Goal: Task Accomplishment & Management: Manage account settings

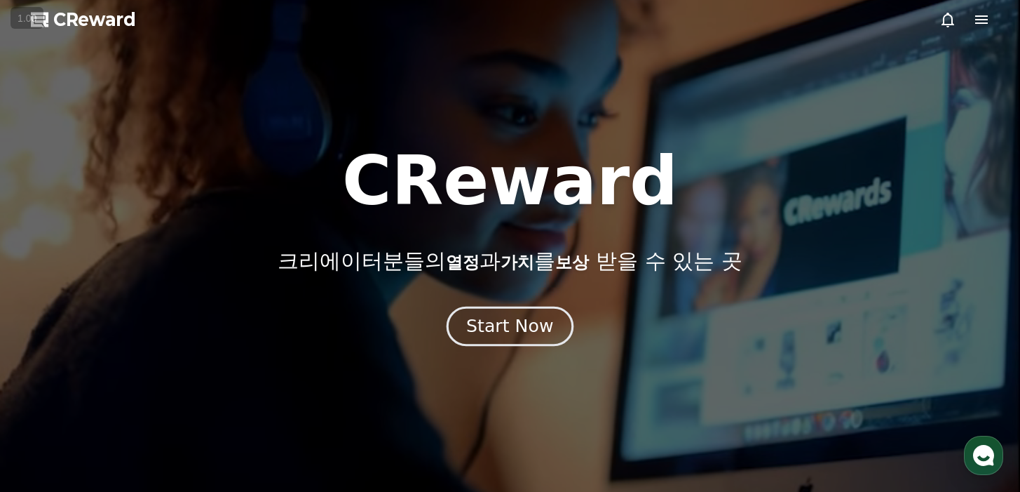
click at [537, 306] on button "Start Now" at bounding box center [510, 326] width 127 height 40
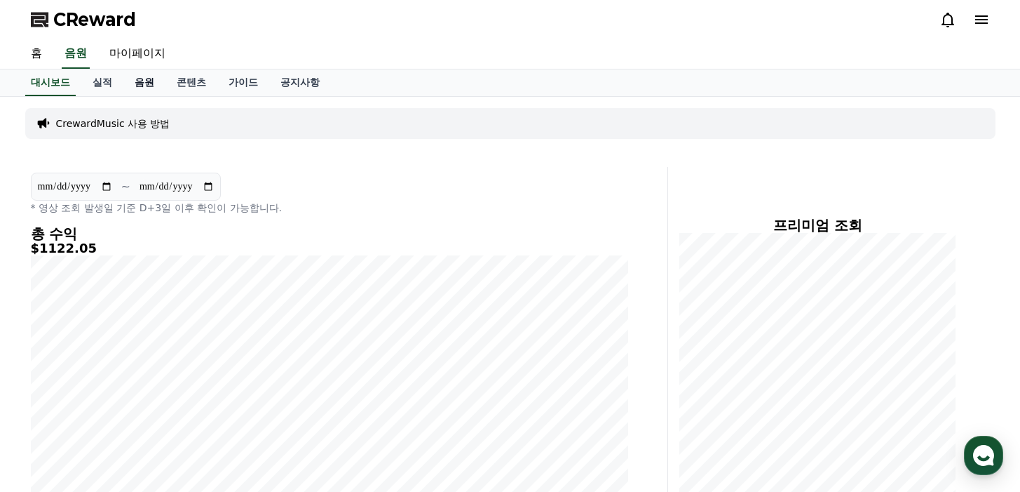
click at [137, 84] on link "음원" at bounding box center [144, 82] width 42 height 27
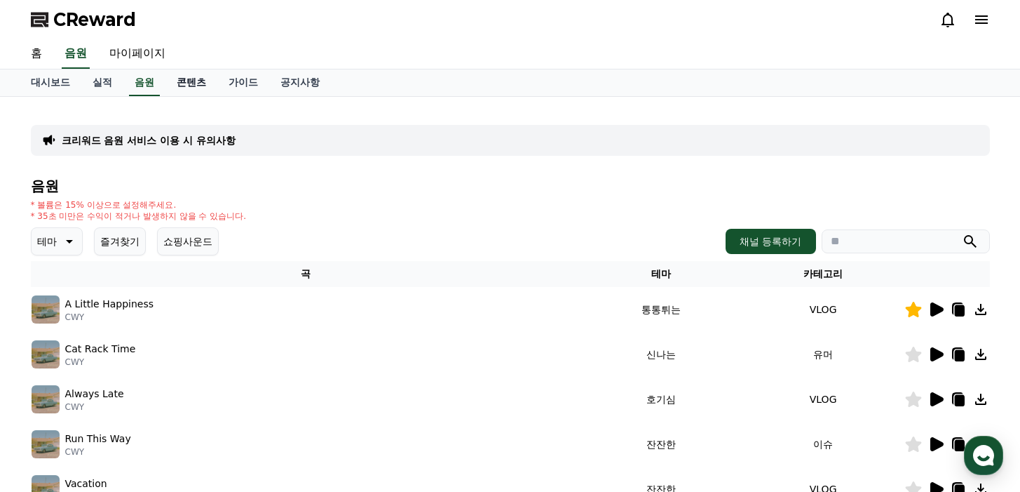
click at [172, 81] on link "콘텐츠" at bounding box center [192, 82] width 52 height 27
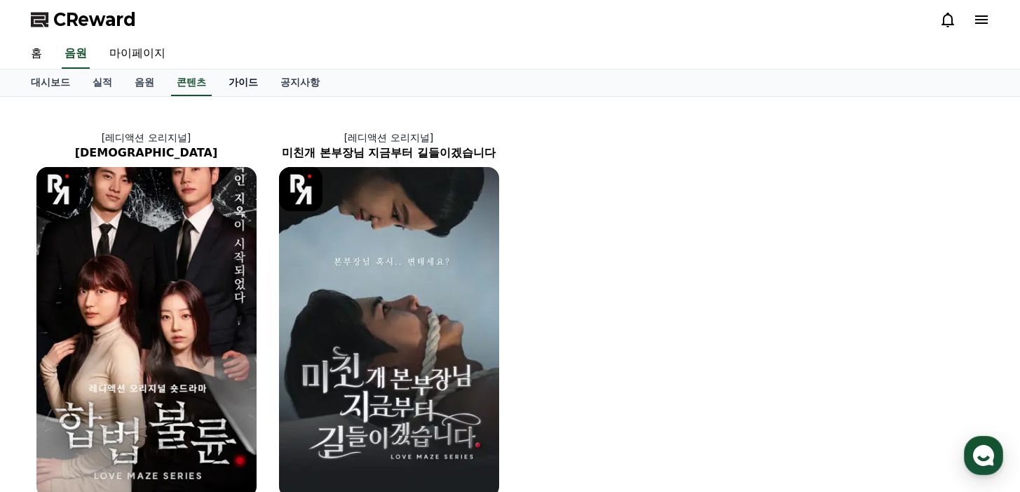
click at [233, 83] on link "가이드" at bounding box center [243, 82] width 52 height 27
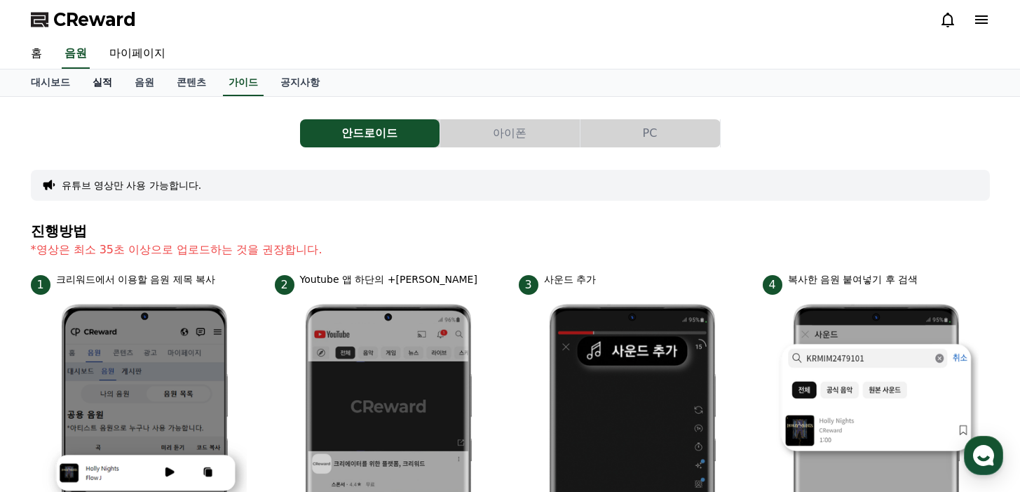
click at [96, 80] on link "실적" at bounding box center [102, 82] width 42 height 27
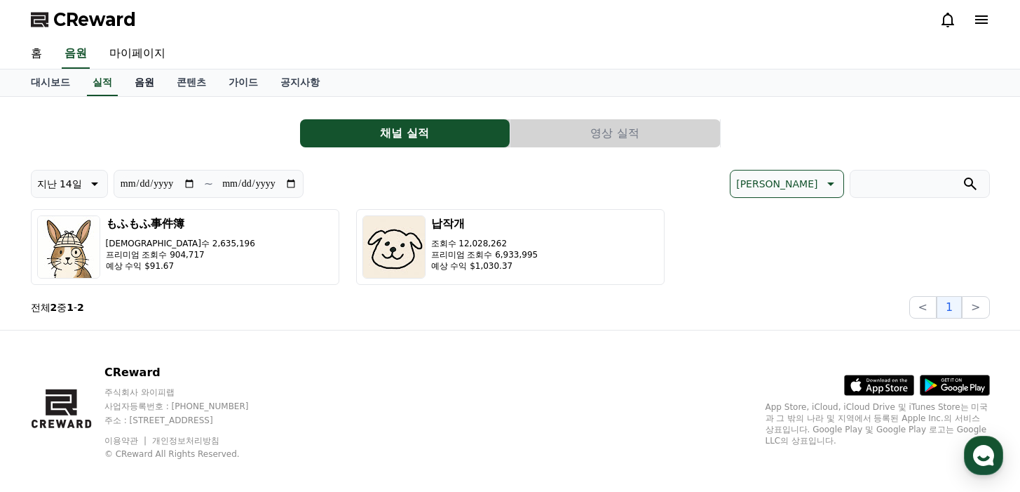
click at [140, 89] on link "음원" at bounding box center [144, 82] width 42 height 27
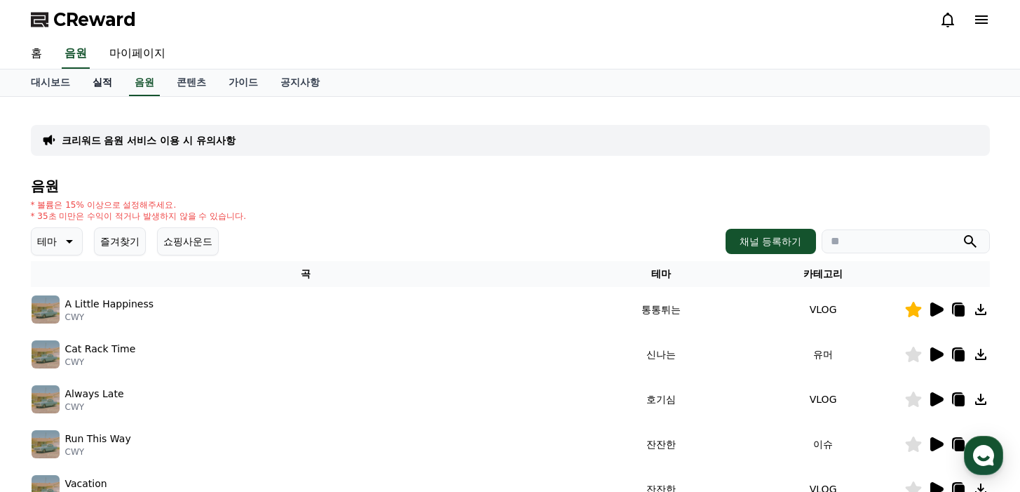
click at [100, 83] on link "실적" at bounding box center [102, 82] width 42 height 27
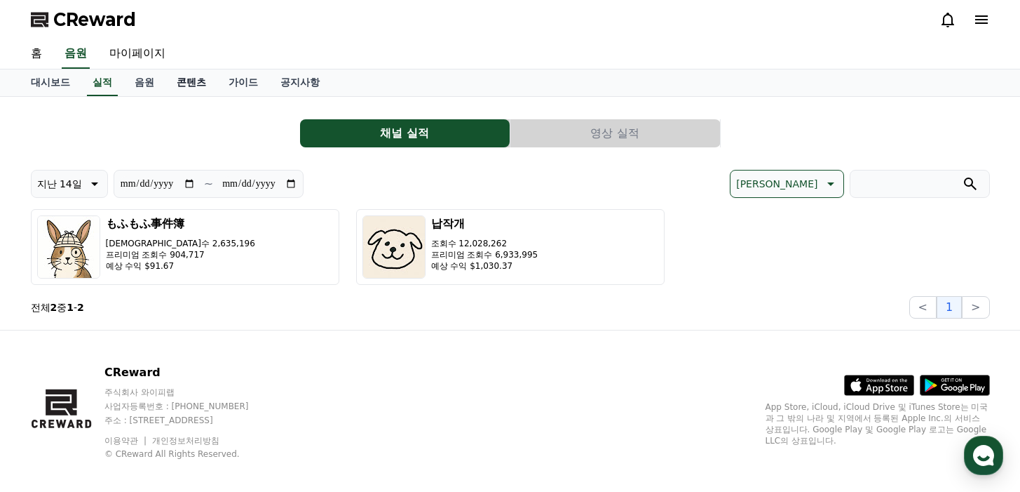
click at [187, 88] on link "콘텐츠" at bounding box center [192, 82] width 52 height 27
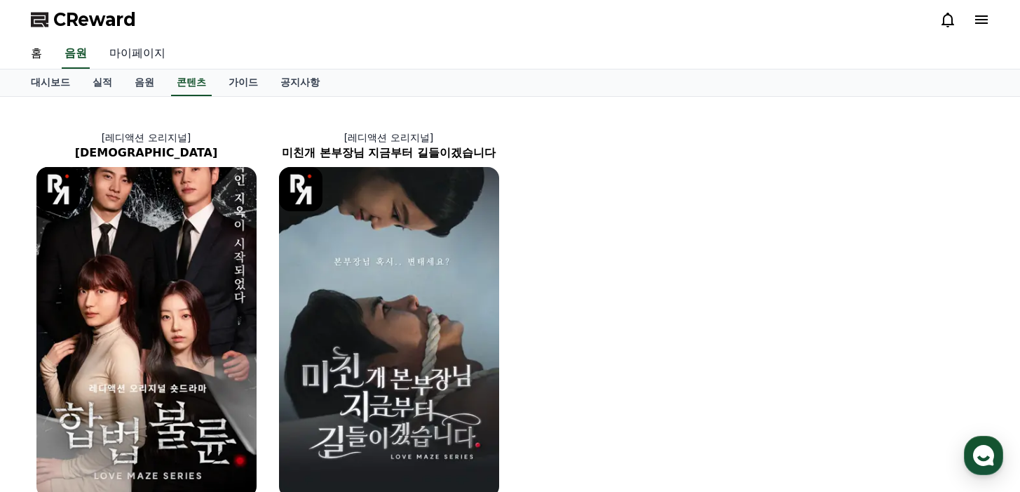
click at [114, 48] on link "마이페이지" at bounding box center [137, 53] width 79 height 29
select select "**********"
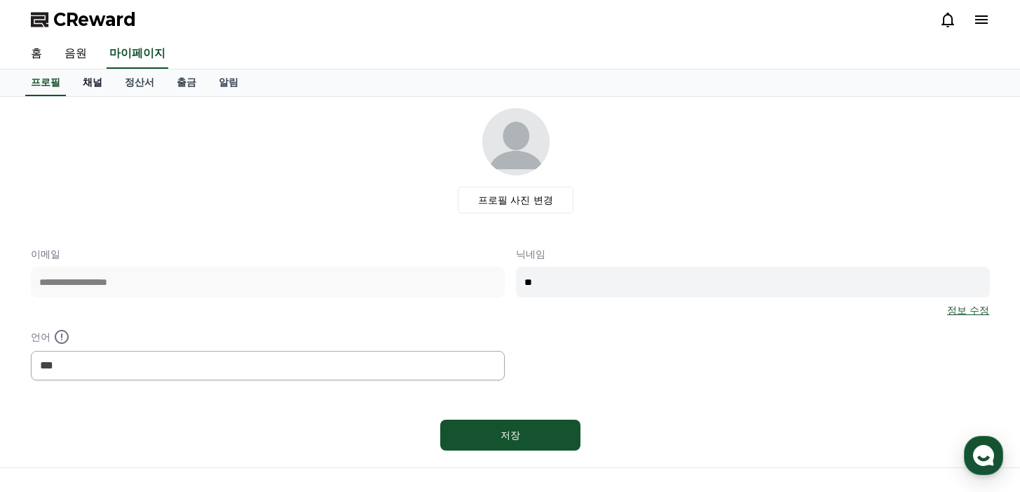
click at [86, 83] on link "채널" at bounding box center [93, 82] width 42 height 27
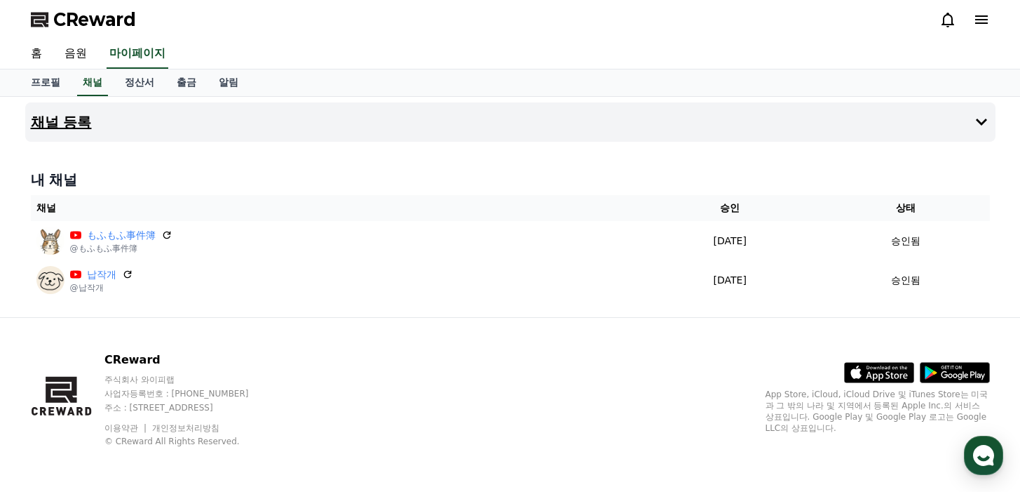
click at [180, 122] on button "채널 등록" at bounding box center [510, 121] width 971 height 39
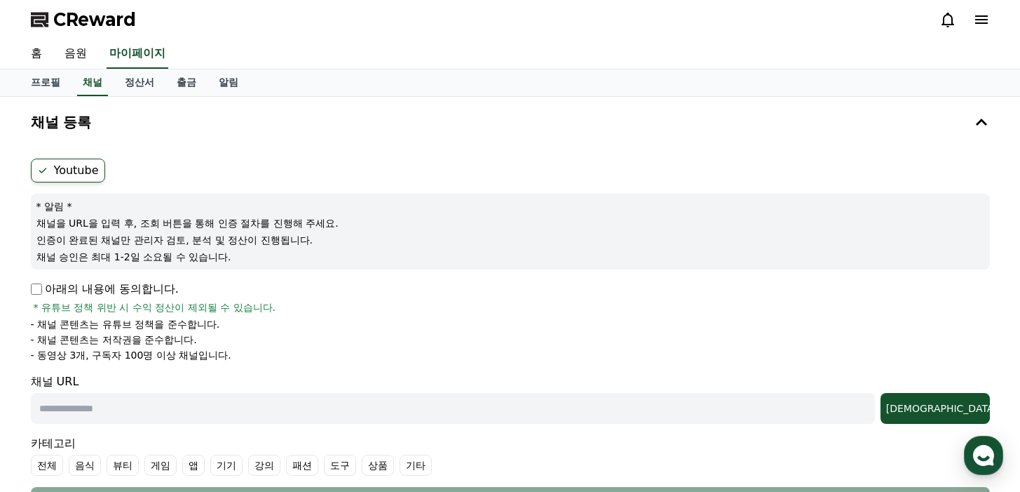
click at [72, 160] on label "Youtube" at bounding box center [68, 170] width 74 height 24
